Goal: Information Seeking & Learning: Learn about a topic

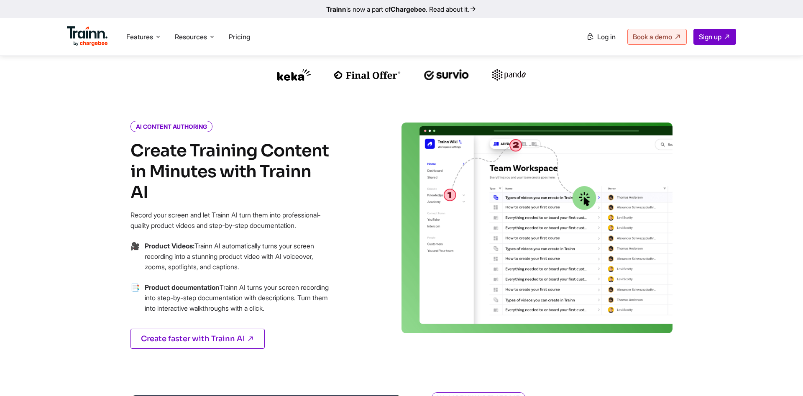
scroll to position [341, 0]
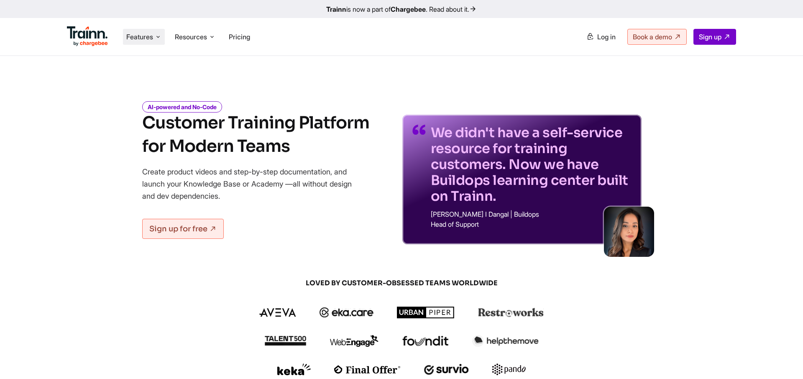
click at [133, 34] on span "Features" at bounding box center [139, 36] width 27 height 9
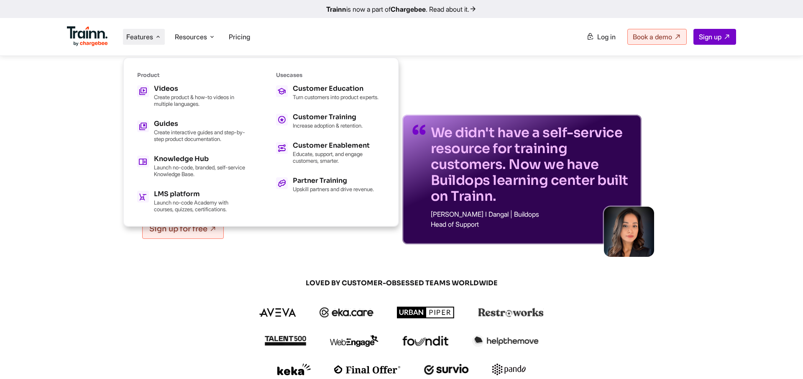
click at [133, 34] on span "Features" at bounding box center [139, 36] width 27 height 9
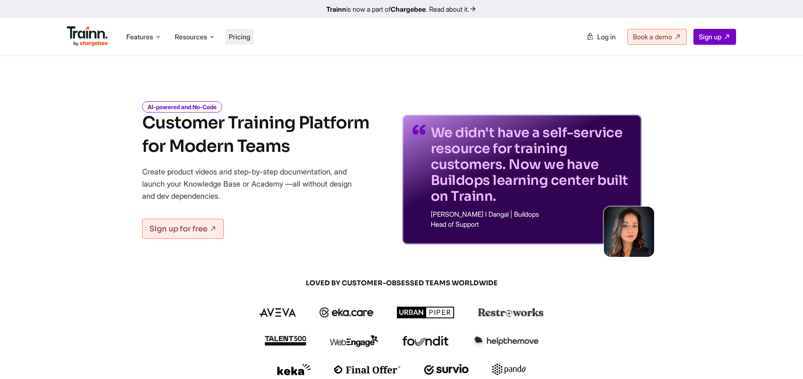
click at [250, 39] on span "Pricing" at bounding box center [239, 37] width 21 height 8
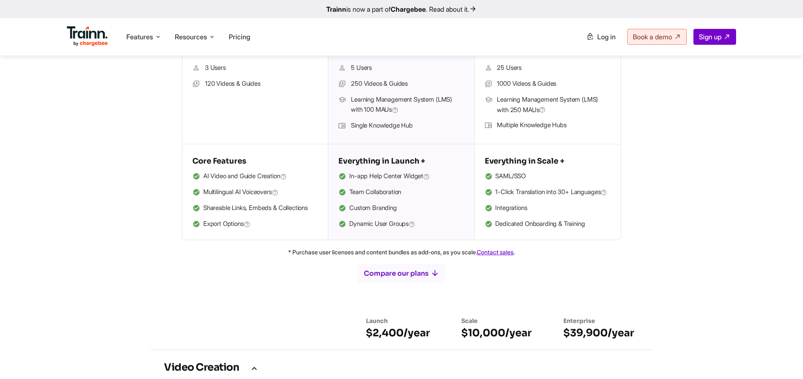
scroll to position [213, 0]
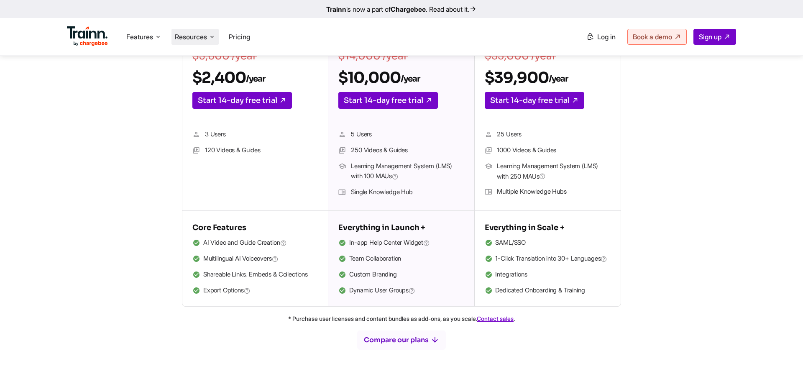
click at [196, 34] on span "Resources" at bounding box center [191, 36] width 32 height 9
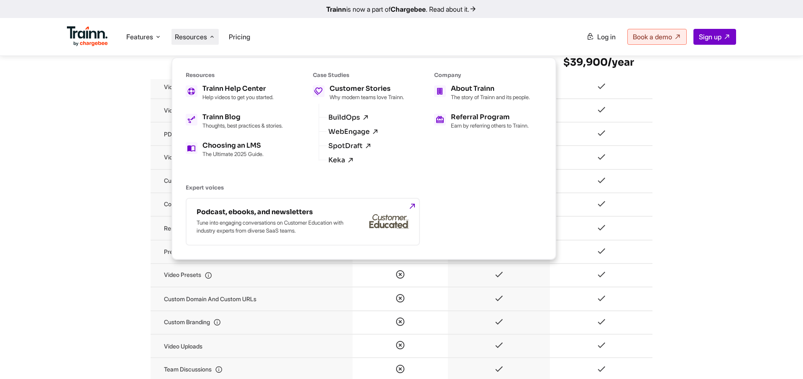
scroll to position [1024, 0]
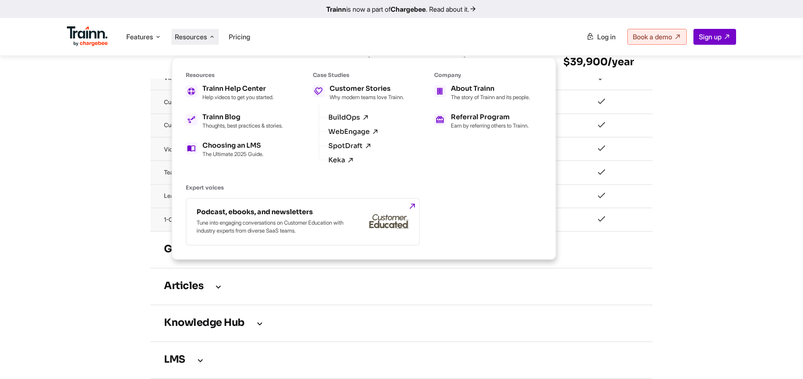
click at [716, 242] on div "Accelerate Onboarding, Scale Training, and Cut Support Load All Powered by One …" at bounding box center [401, 236] width 703 height 2375
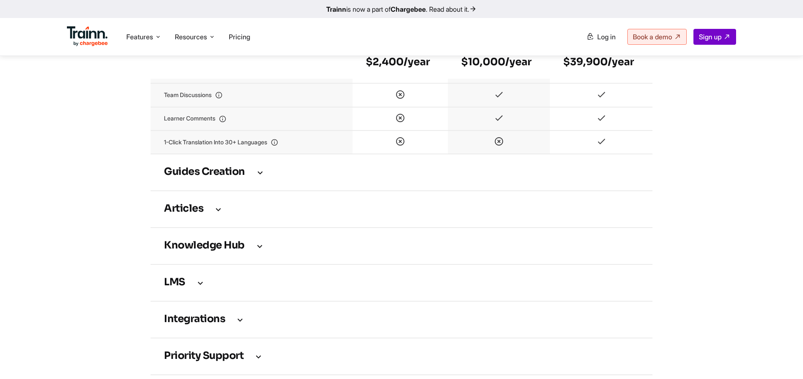
scroll to position [1109, 0]
